Goal: Information Seeking & Learning: Learn about a topic

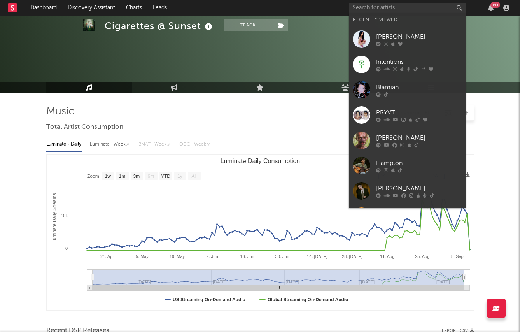
select select "1w"
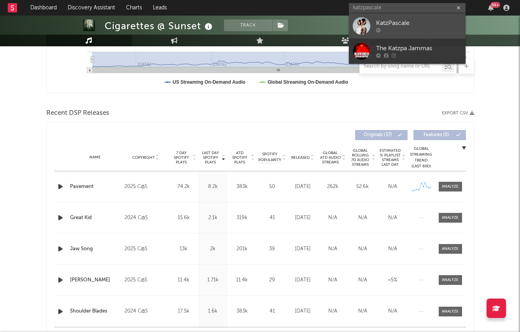
type input "katzpascale"
click at [376, 25] on div "KatzPascale" at bounding box center [419, 23] width 86 height 9
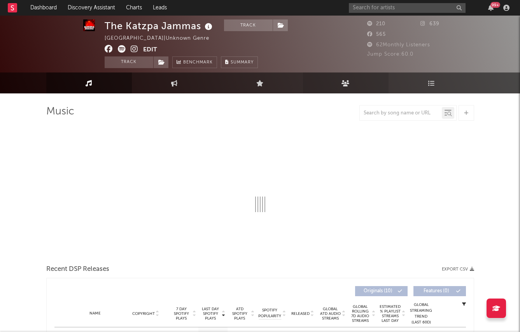
scroll to position [18, 0]
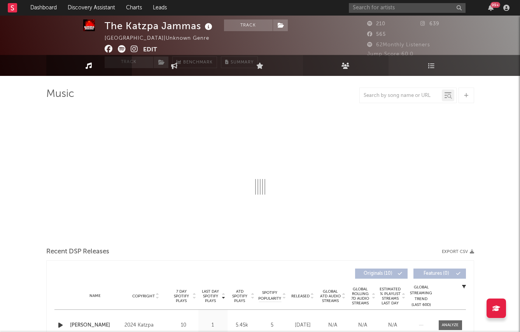
select select "1w"
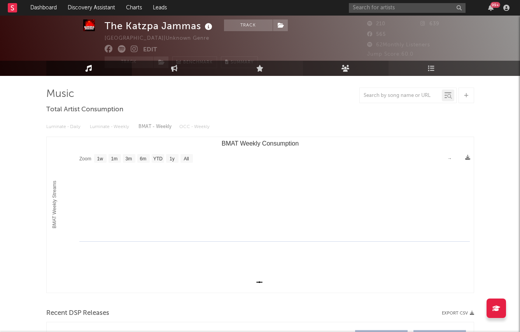
scroll to position [0, 0]
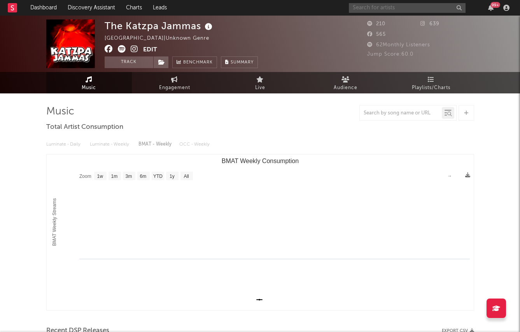
click at [361, 9] on input "text" at bounding box center [407, 8] width 117 height 10
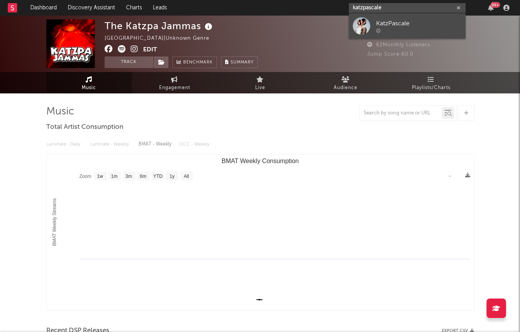
type input "katzpascale"
click at [365, 20] on div at bounding box center [362, 26] width 18 height 18
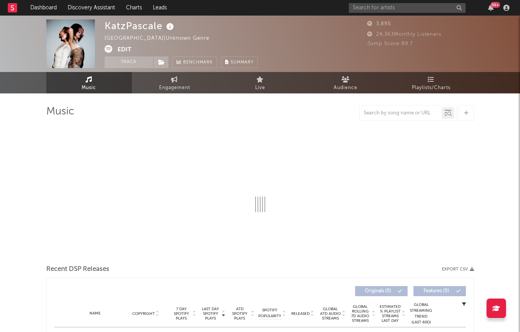
select select "1w"
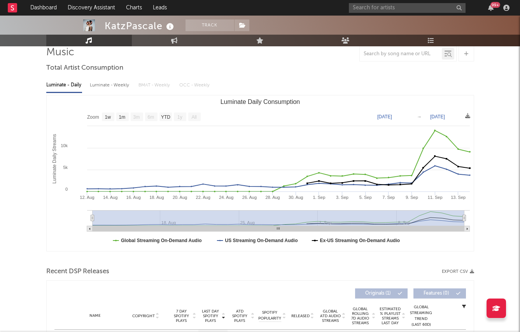
scroll to position [145, 0]
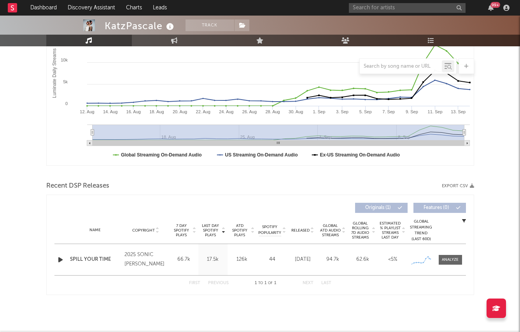
click at [375, 14] on div "99 +" at bounding box center [430, 8] width 163 height 16
click at [373, 10] on input "text" at bounding box center [407, 8] width 117 height 10
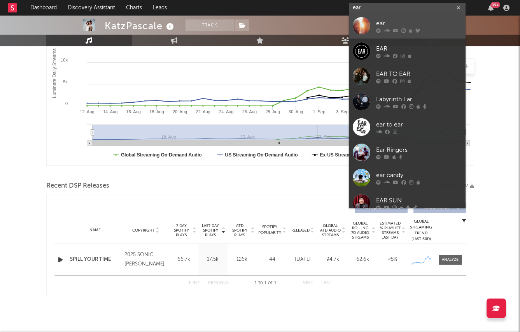
type input "ear"
click at [371, 20] on link "ear" at bounding box center [407, 25] width 117 height 25
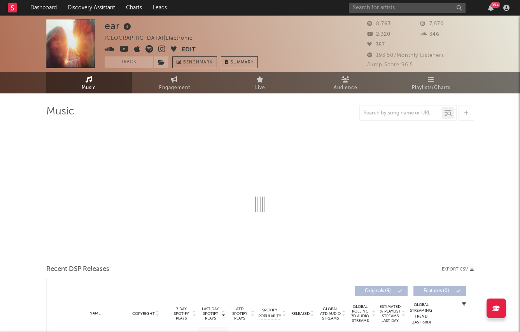
select select "1w"
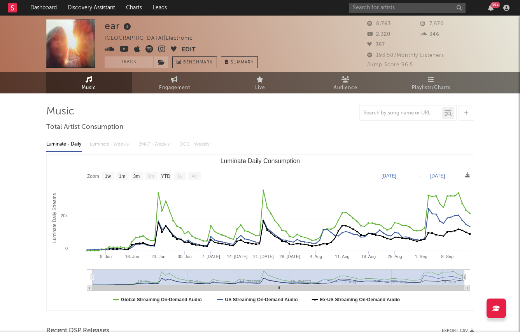
click at [123, 49] on icon at bounding box center [124, 49] width 9 height 8
